Goal: Information Seeking & Learning: Learn about a topic

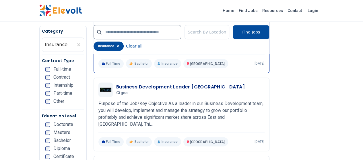
scroll to position [355, 0]
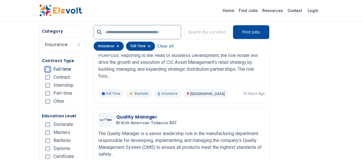
scroll to position [176, 0]
click at [45, 149] on ul "Doctorate Masters Bachelor Diploma Certificate KCSE KCPE Other" at bounding box center [64, 155] width 39 height 64
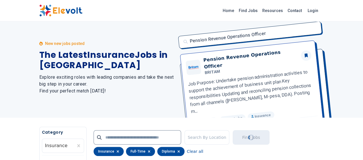
scroll to position [0, 0]
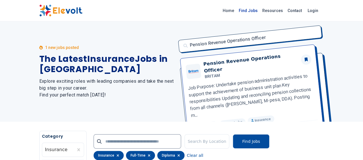
click at [260, 10] on link "Find Jobs" at bounding box center [249, 10] width 24 height 9
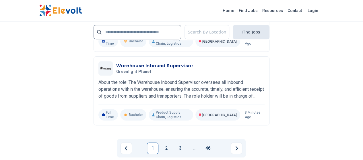
scroll to position [1213, 0]
